Goal: Transaction & Acquisition: Purchase product/service

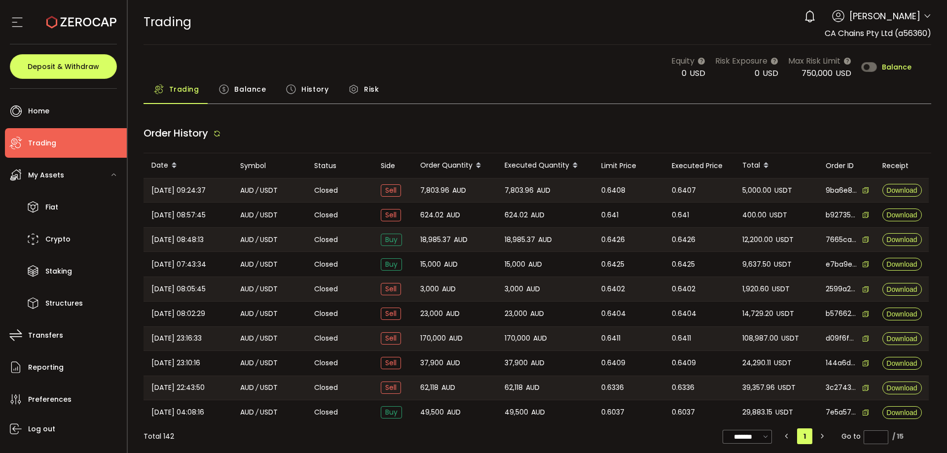
type input "***"
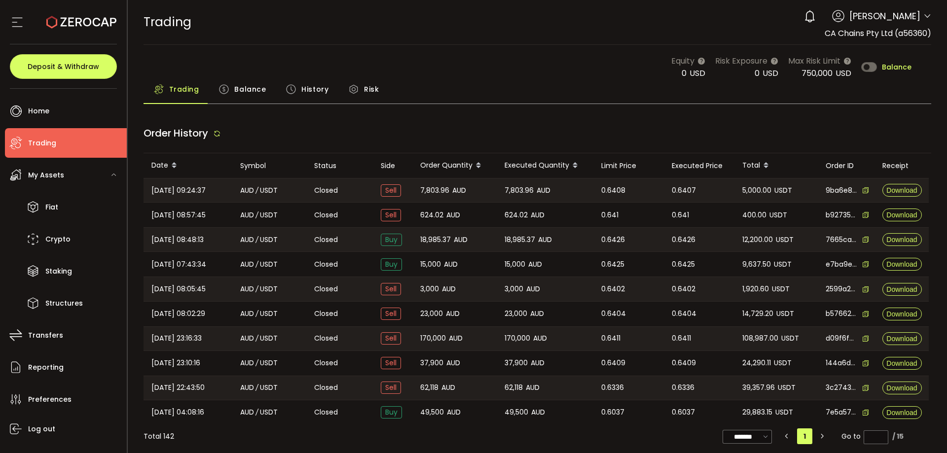
type input "***"
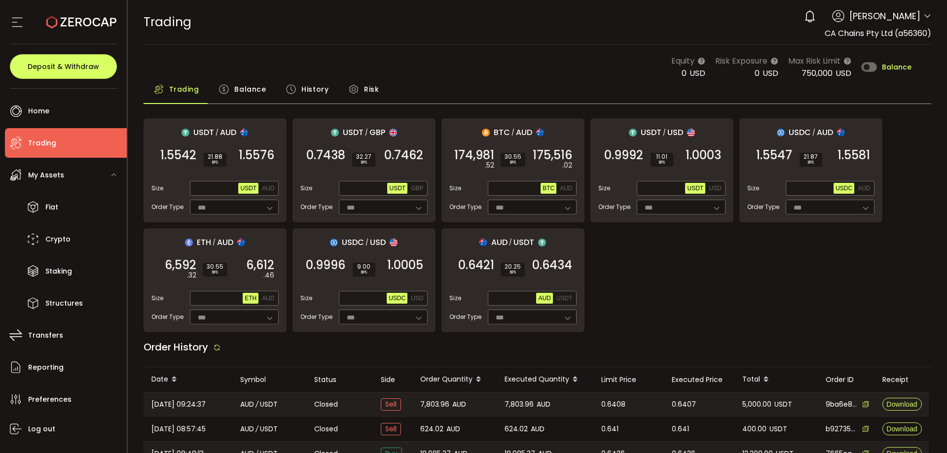
click at [715, 280] on div "USDT / AUD 1.5542 SELL 21.88 BPS 1.5576 BUY Size Max USDT AUD Order Type *** FO…" at bounding box center [538, 225] width 788 height 214
click at [671, 287] on div "USDT / AUD 1.5543 SELL 21.87 BPS 1.5577 BUY Size Max USDT AUD Order Type *** FO…" at bounding box center [538, 225] width 788 height 214
